Goal: Task Accomplishment & Management: Use online tool/utility

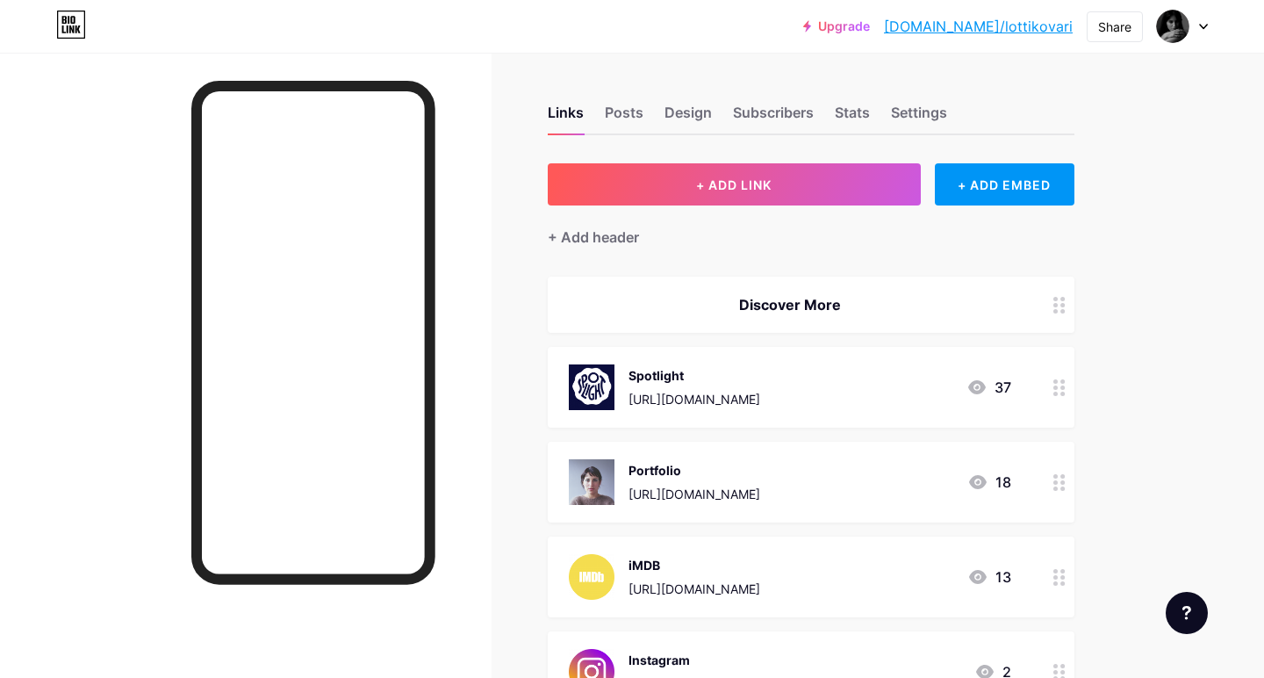
click at [734, 392] on div "[URL][DOMAIN_NAME]" at bounding box center [695, 399] width 132 height 18
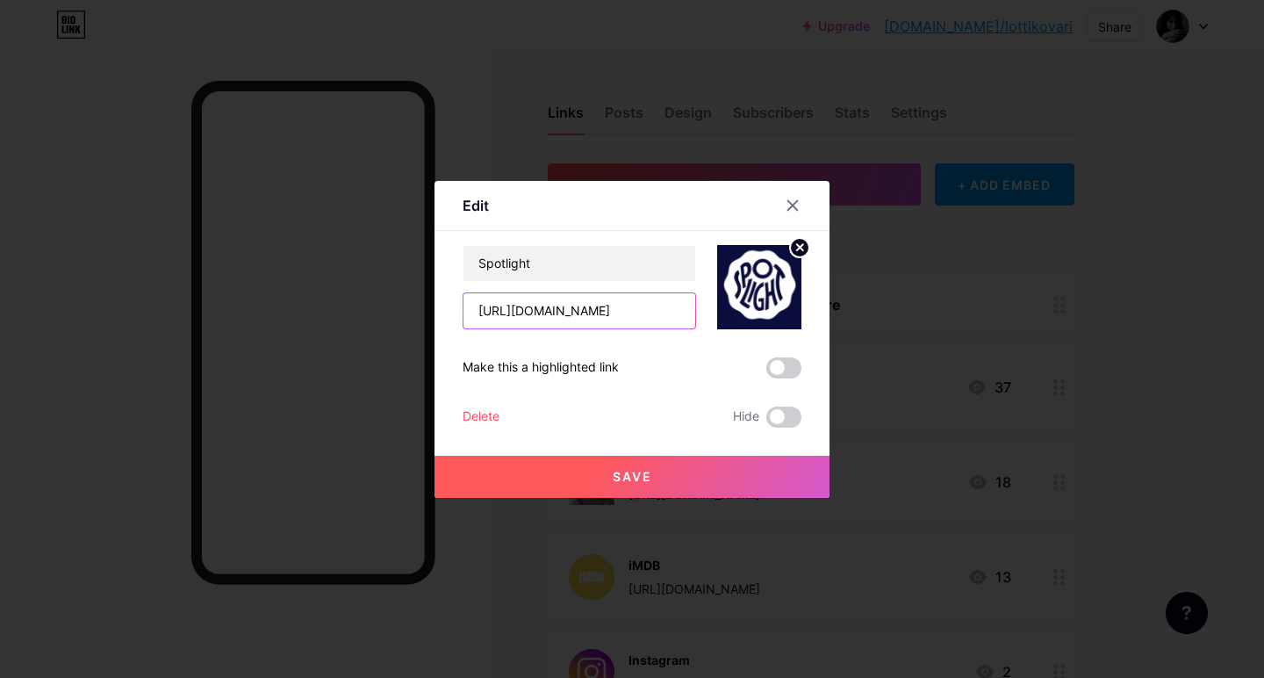
click at [581, 307] on input "[URL][DOMAIN_NAME]" at bounding box center [580, 310] width 232 height 35
click at [803, 205] on div at bounding box center [793, 206] width 32 height 32
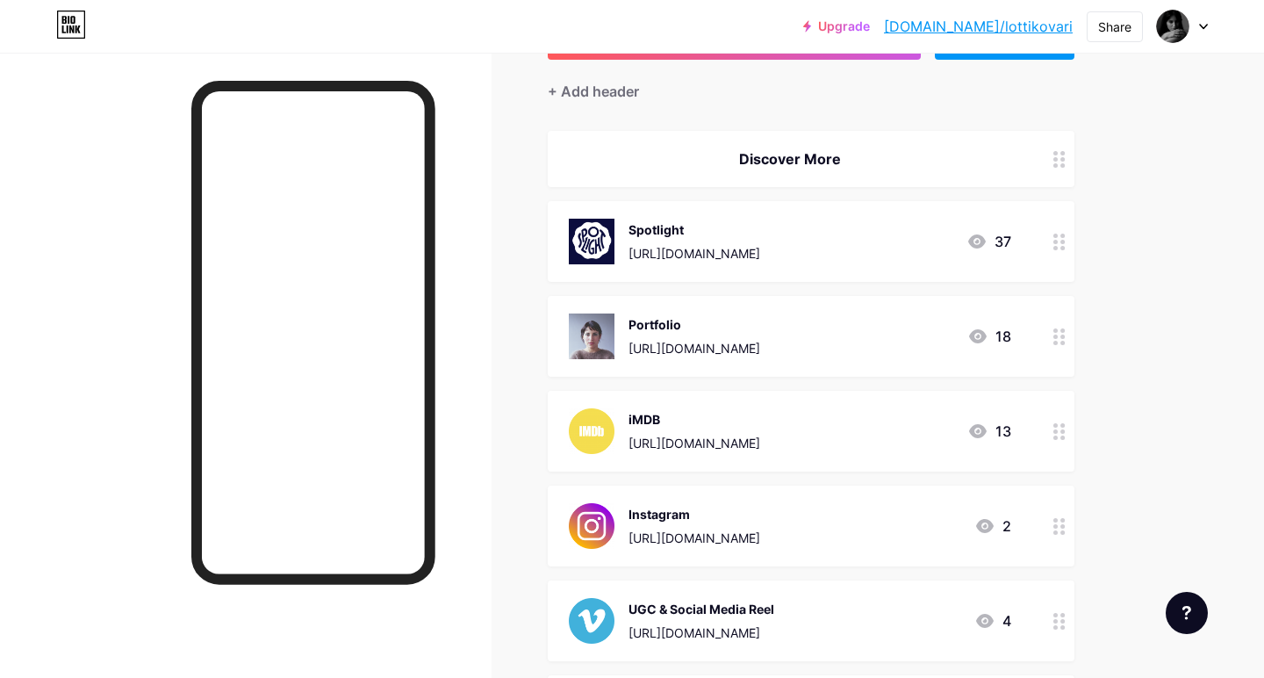
scroll to position [153, 0]
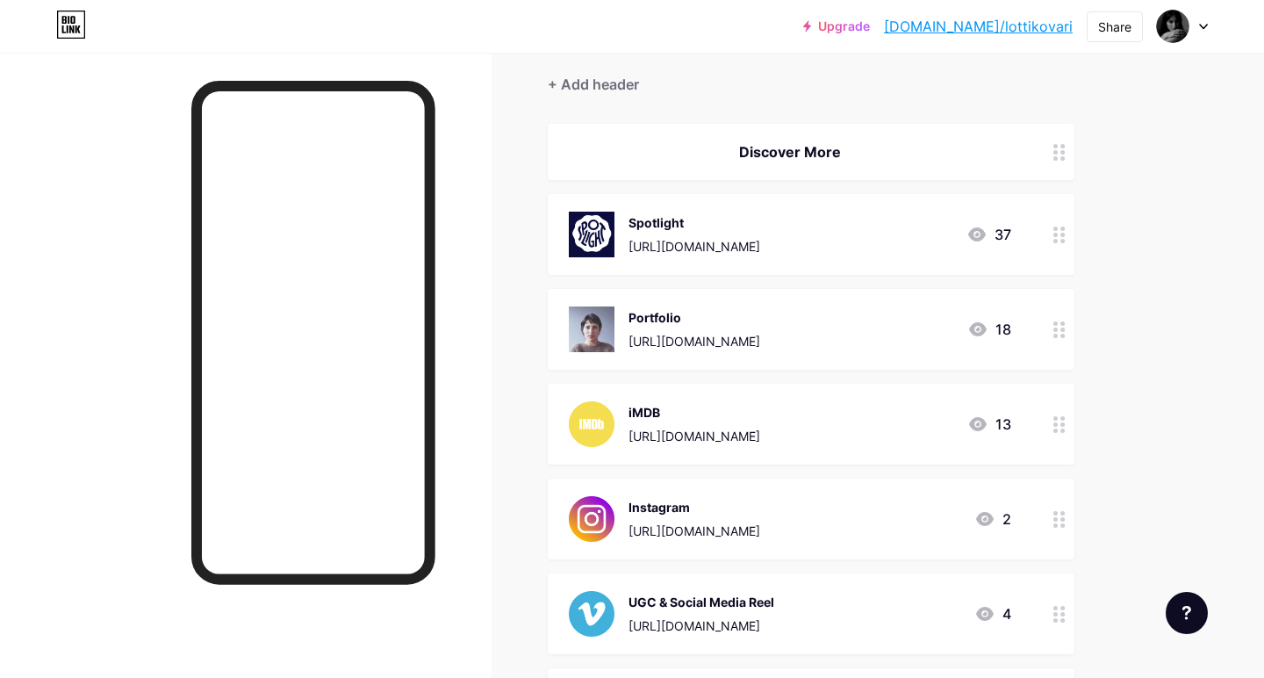
click at [766, 482] on div "Instagram [URL][DOMAIN_NAME] 2" at bounding box center [811, 519] width 527 height 81
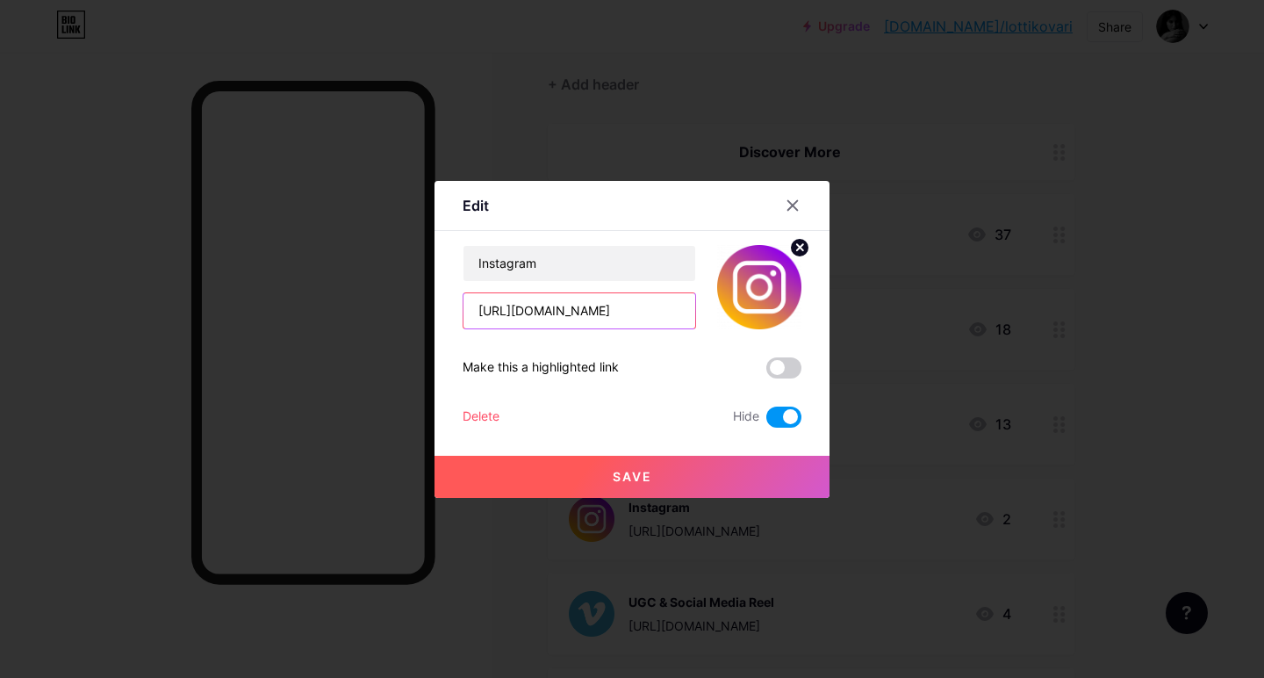
click at [623, 298] on input "[URL][DOMAIN_NAME]" at bounding box center [580, 310] width 232 height 35
click at [795, 203] on icon at bounding box center [794, 205] width 10 height 10
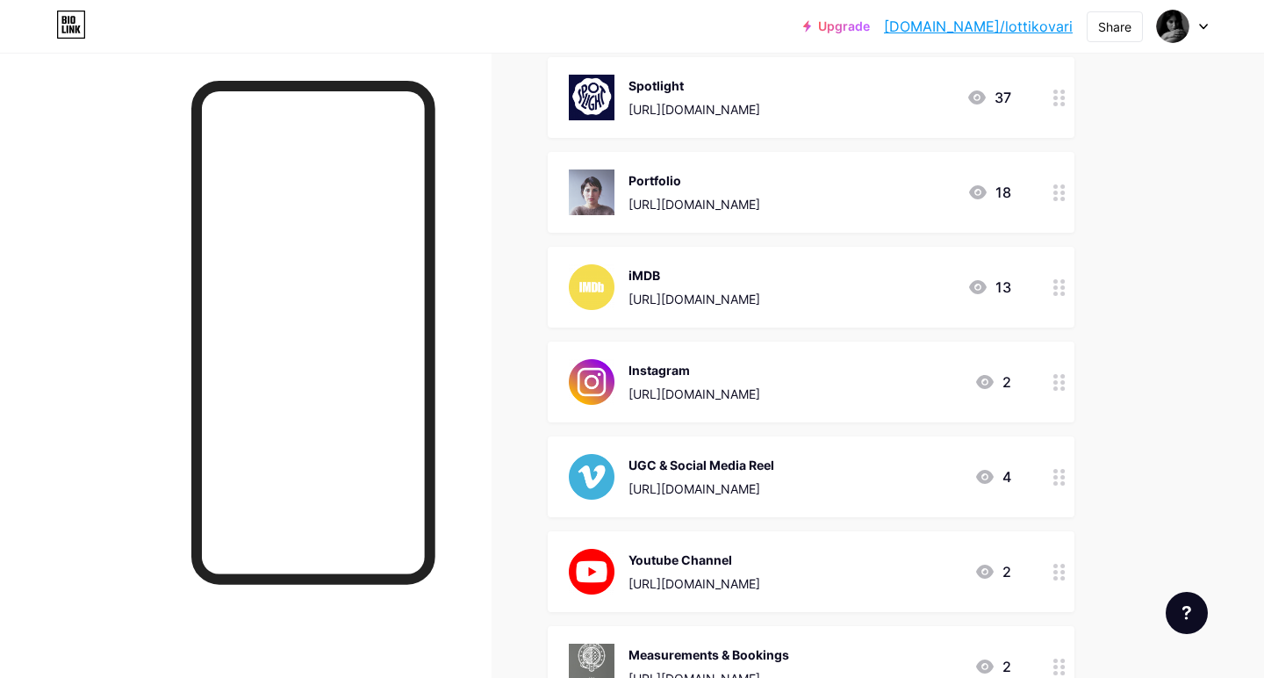
scroll to position [290, 0]
click at [709, 128] on div "Spotlight [URL][DOMAIN_NAME] 37" at bounding box center [811, 97] width 527 height 81
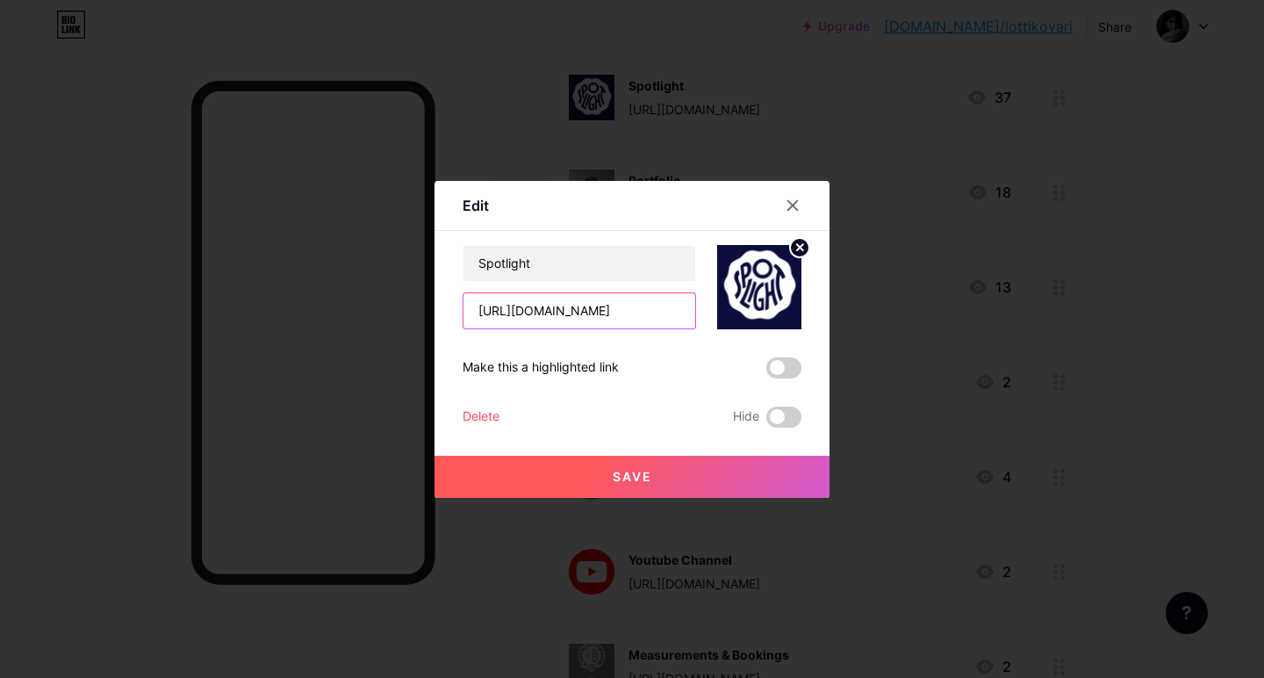
click at [573, 299] on input "[URL][DOMAIN_NAME]" at bounding box center [580, 310] width 232 height 35
click at [796, 208] on icon at bounding box center [794, 205] width 10 height 10
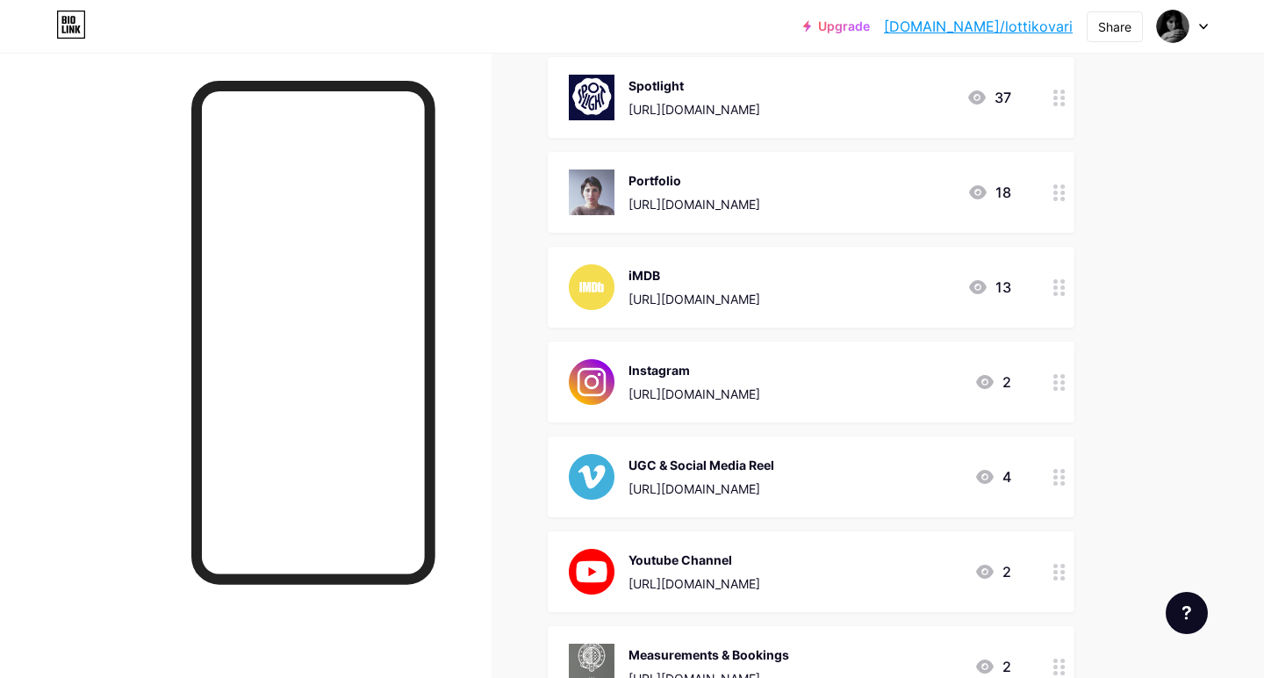
click at [680, 379] on div "Instagram [URL][DOMAIN_NAME]" at bounding box center [695, 382] width 132 height 46
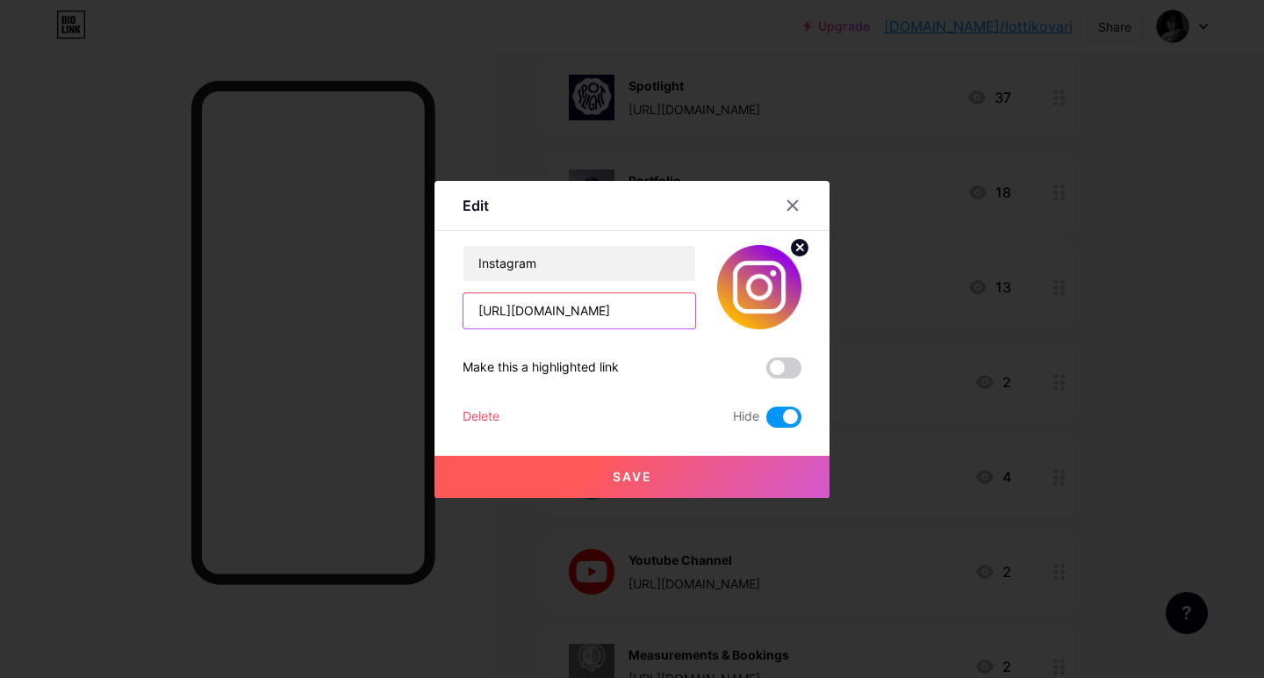
click at [623, 306] on input "[URL][DOMAIN_NAME]" at bounding box center [580, 310] width 232 height 35
click at [798, 202] on icon at bounding box center [793, 205] width 14 height 14
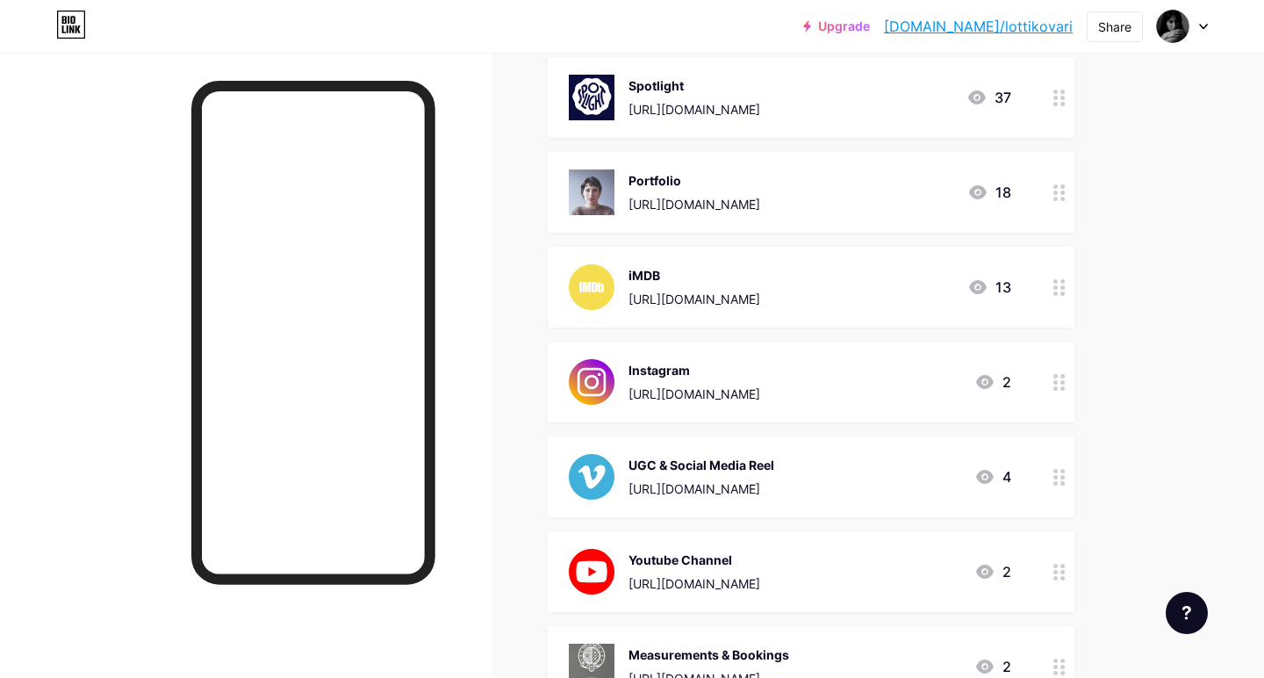
click at [742, 116] on div "[URL][DOMAIN_NAME]" at bounding box center [695, 109] width 132 height 18
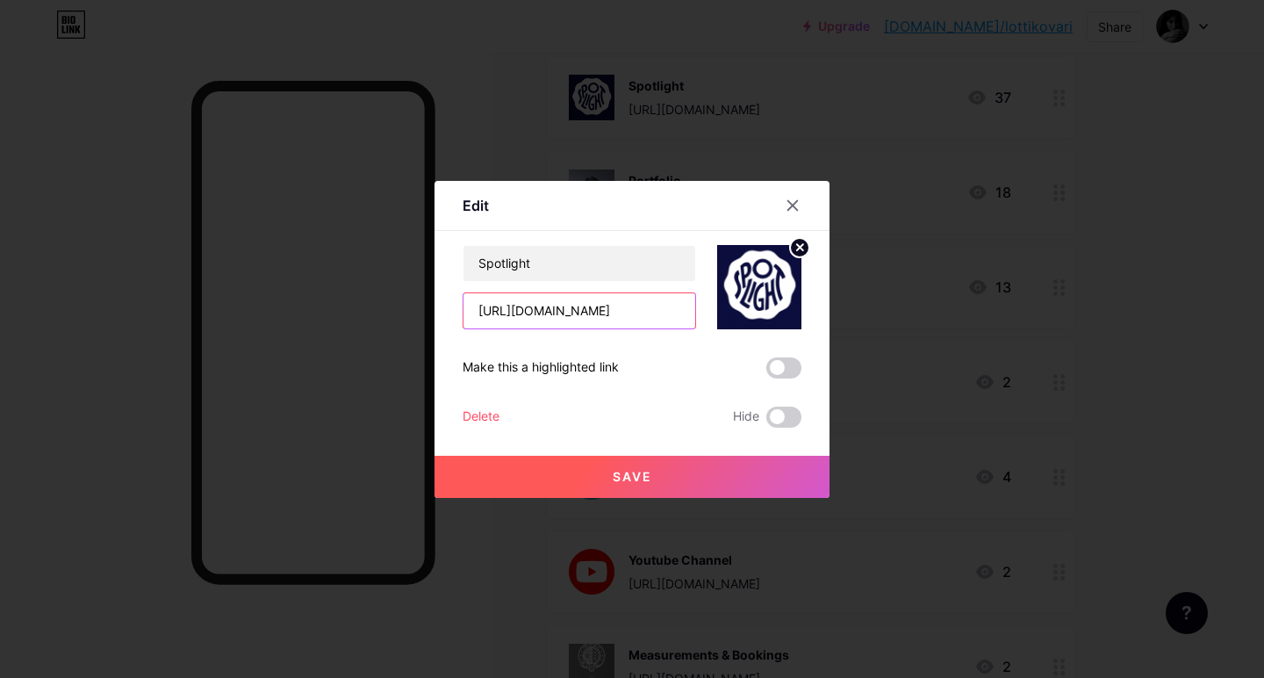
click at [587, 315] on input "[URL][DOMAIN_NAME]" at bounding box center [580, 310] width 232 height 35
click at [791, 208] on icon at bounding box center [793, 205] width 14 height 14
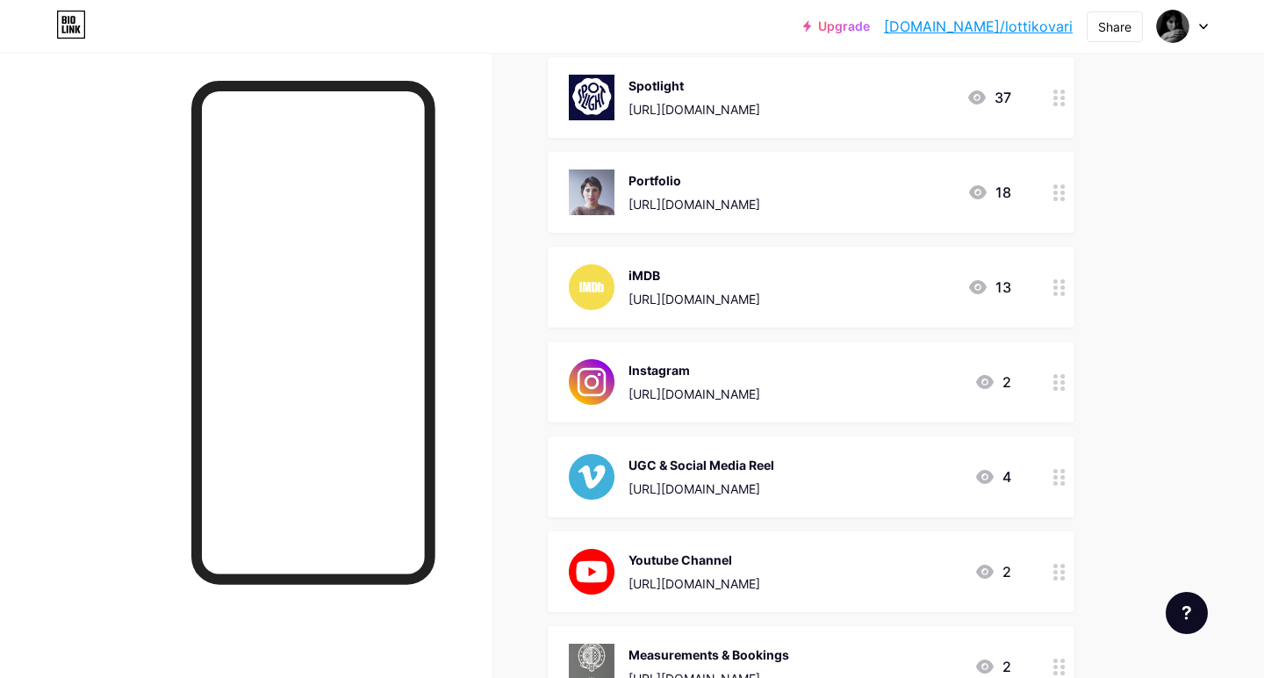
click at [671, 385] on div "[URL][DOMAIN_NAME]" at bounding box center [695, 394] width 132 height 18
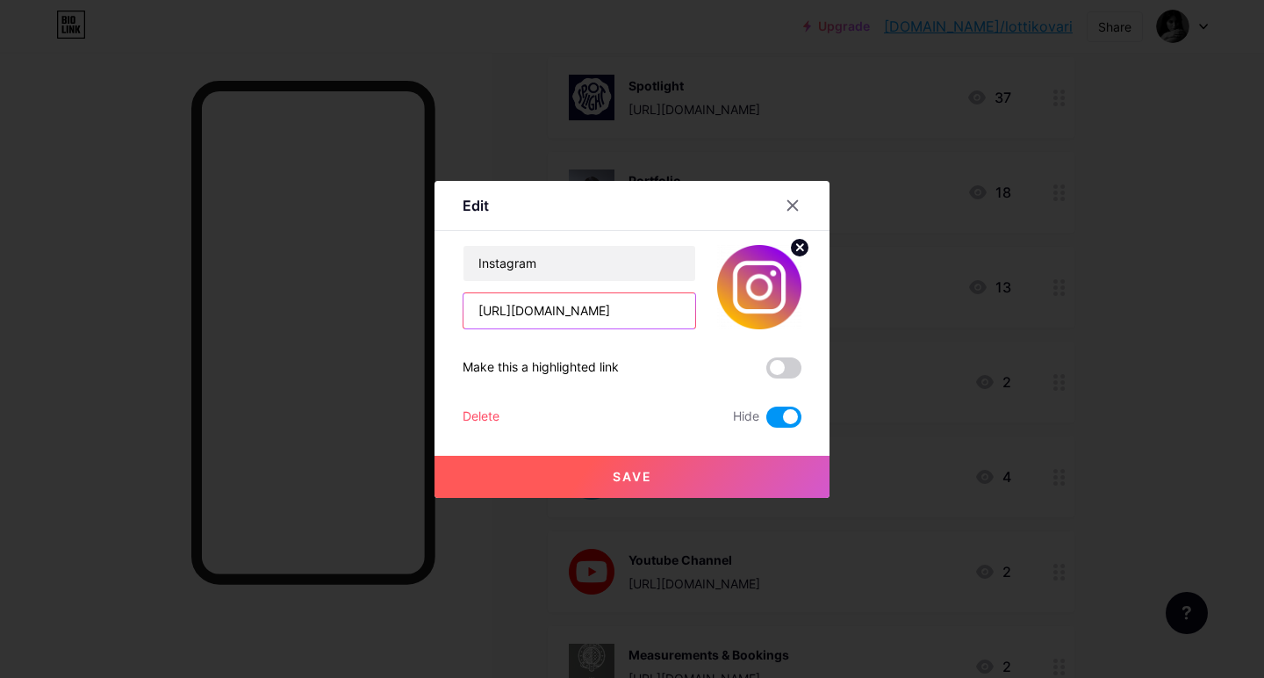
click at [558, 312] on input "[URL][DOMAIN_NAME]" at bounding box center [580, 310] width 232 height 35
click at [789, 211] on icon at bounding box center [793, 205] width 14 height 14
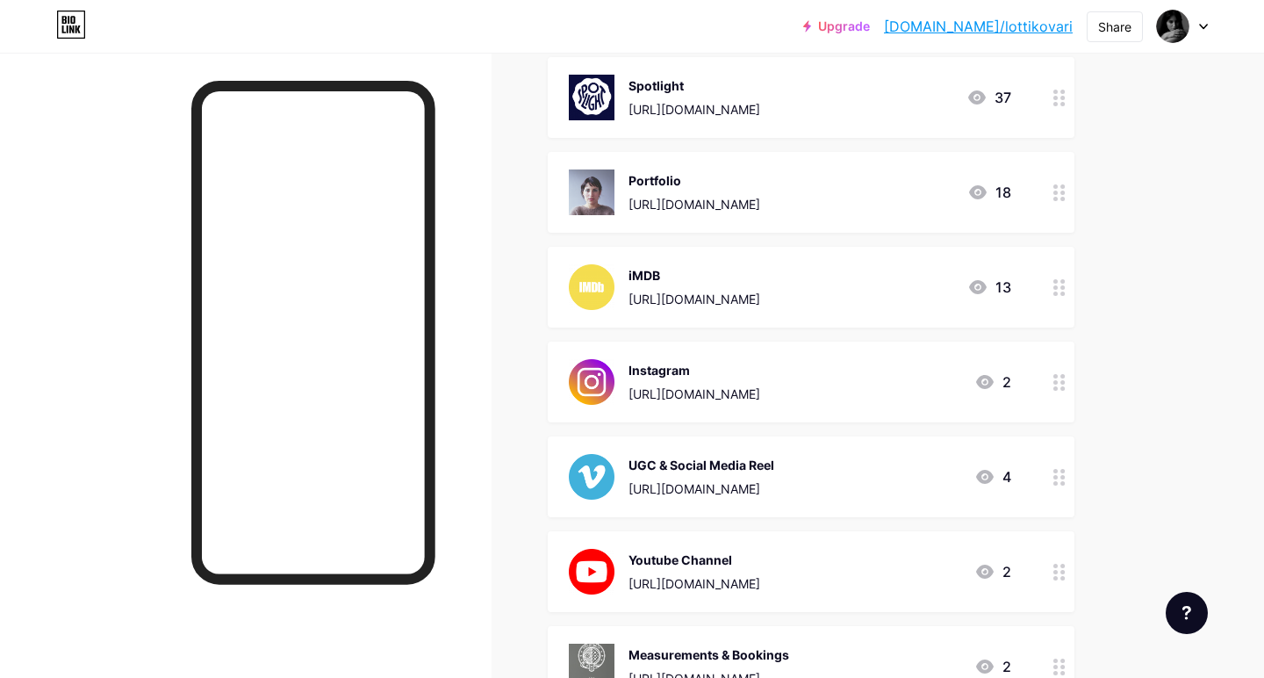
click at [699, 85] on div "Spotlight" at bounding box center [695, 85] width 132 height 18
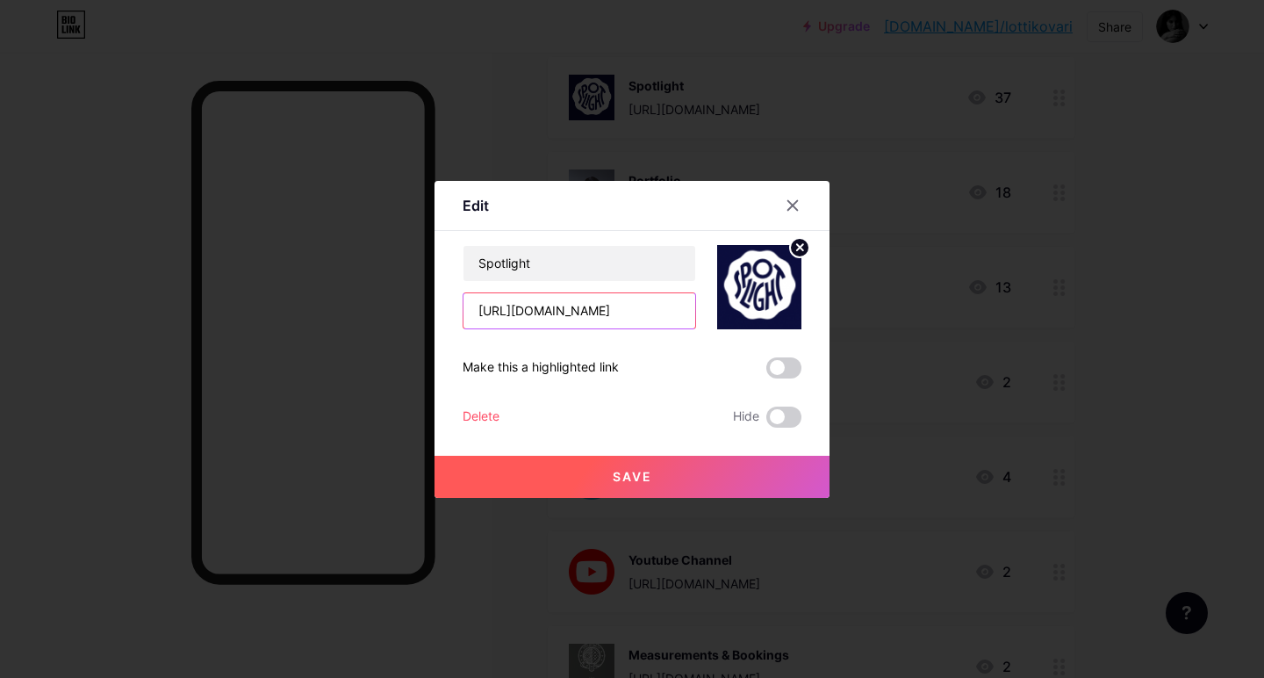
click at [555, 318] on input "[URL][DOMAIN_NAME]" at bounding box center [580, 310] width 232 height 35
click at [554, 319] on input "[URL][DOMAIN_NAME]" at bounding box center [580, 310] width 232 height 35
click at [795, 201] on icon at bounding box center [793, 205] width 14 height 14
